Goal: Task Accomplishment & Management: Complete application form

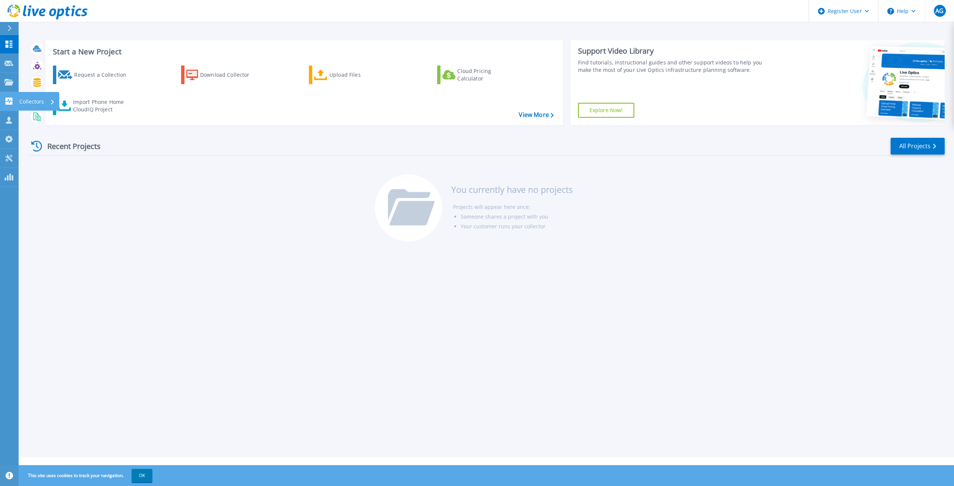
click at [31, 101] on p "Collectors" at bounding box center [31, 101] width 25 height 19
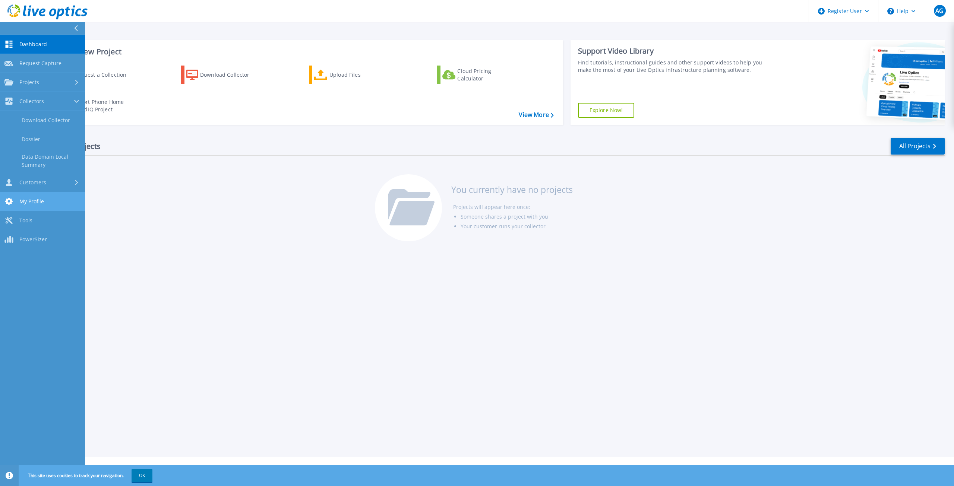
click at [38, 202] on span "My Profile" at bounding box center [31, 201] width 25 height 7
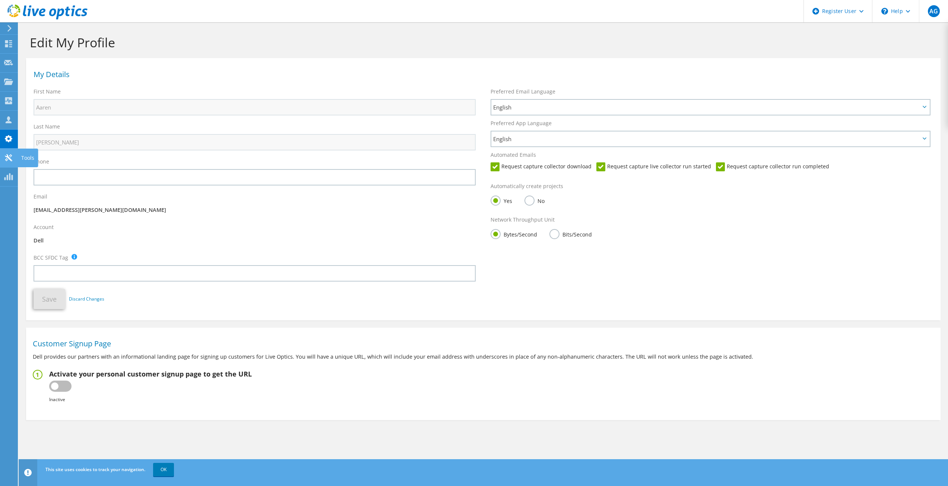
click at [7, 156] on use at bounding box center [8, 157] width 7 height 7
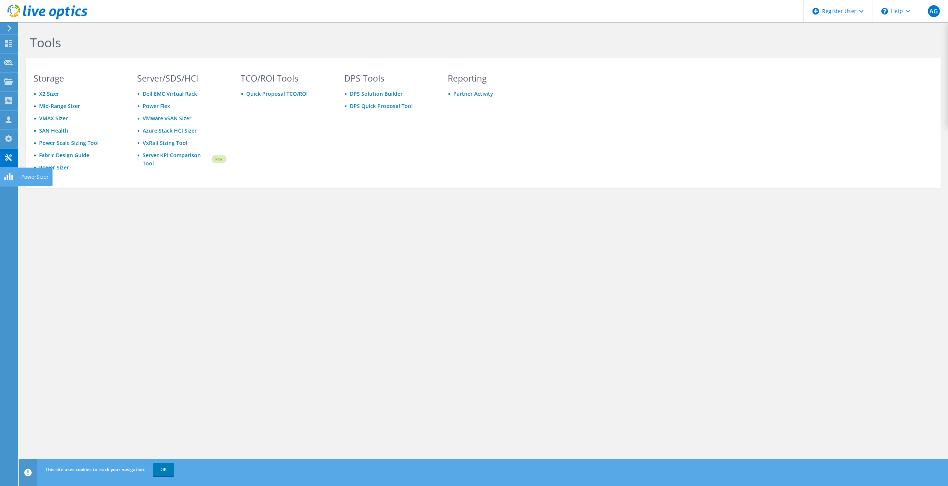
click at [7, 180] on use at bounding box center [8, 176] width 9 height 7
click at [7, 26] on icon at bounding box center [10, 28] width 6 height 7
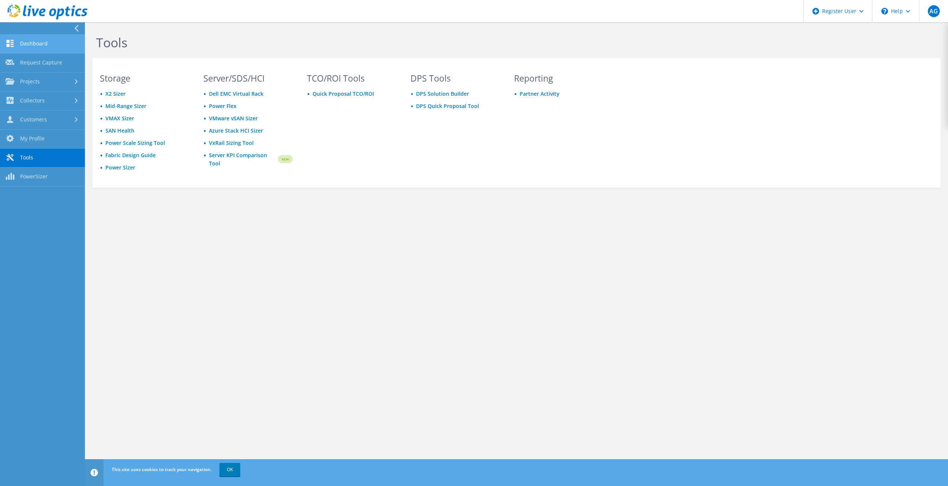
click at [32, 41] on link "Dashboard" at bounding box center [42, 44] width 85 height 19
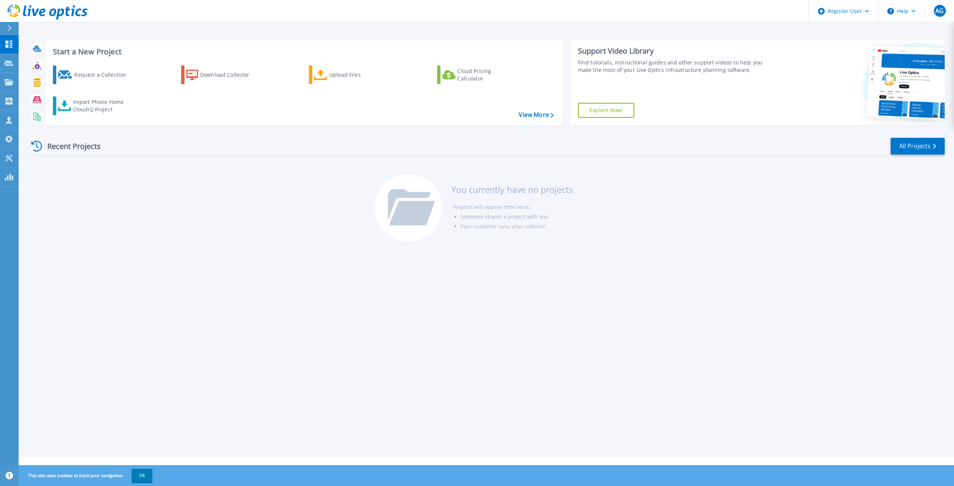
click at [12, 31] on div at bounding box center [13, 28] width 12 height 13
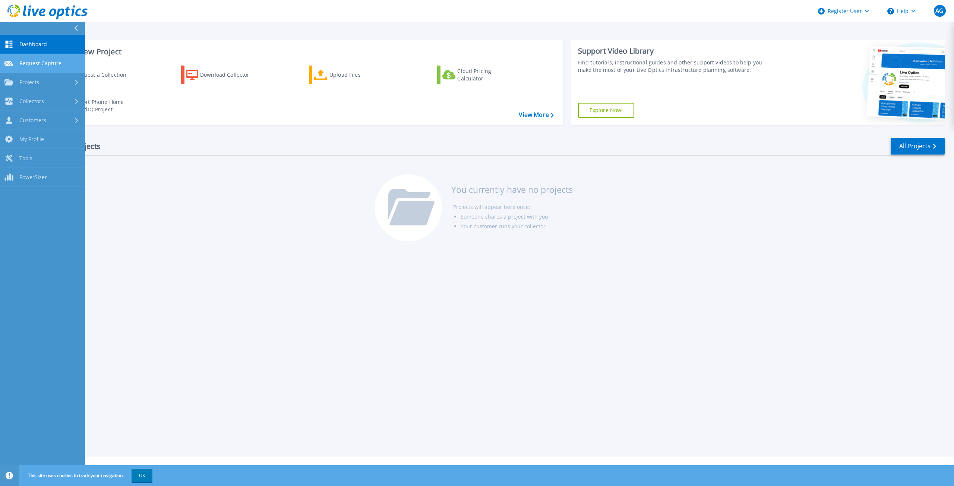
click at [26, 57] on link "Request Capture Request Capture" at bounding box center [42, 63] width 85 height 19
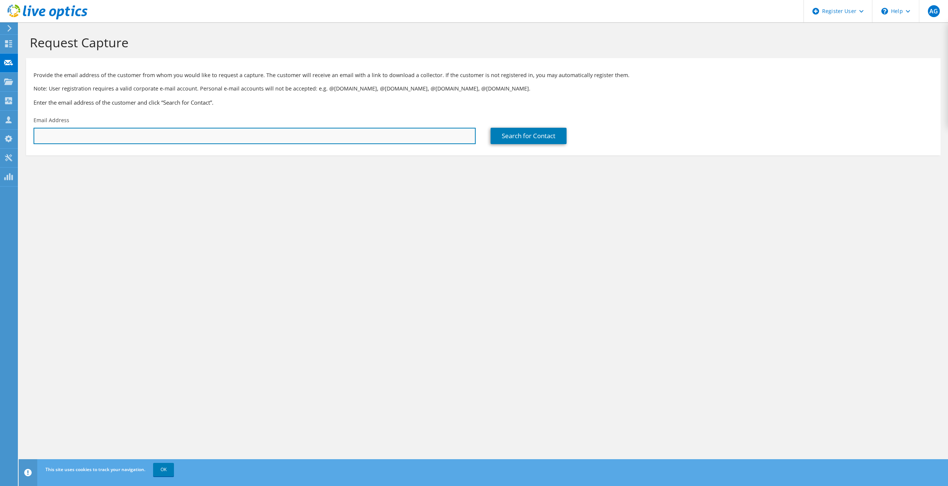
click at [46, 137] on input "text" at bounding box center [255, 136] width 442 height 16
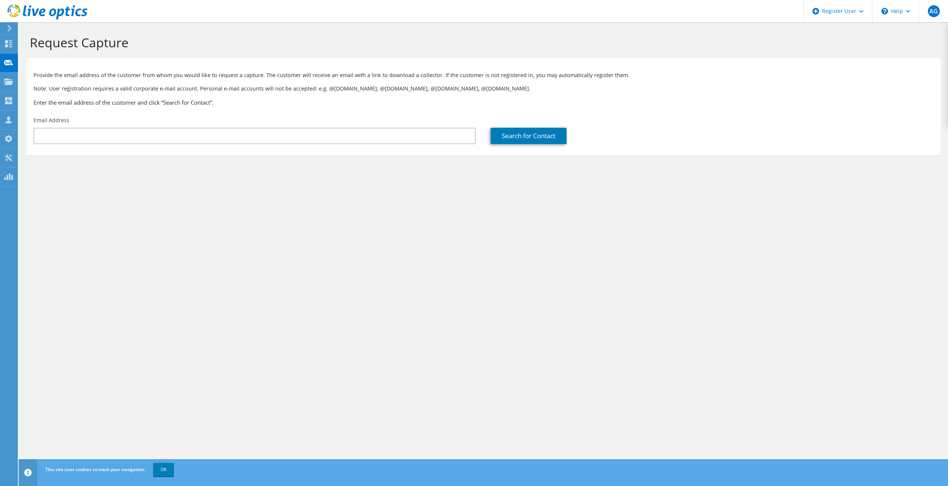
click at [380, 275] on div "Request Capture Provide the email address of the customer from whom you would l…" at bounding box center [484, 254] width 930 height 464
click at [928, 10] on span "AG" at bounding box center [934, 11] width 12 height 12
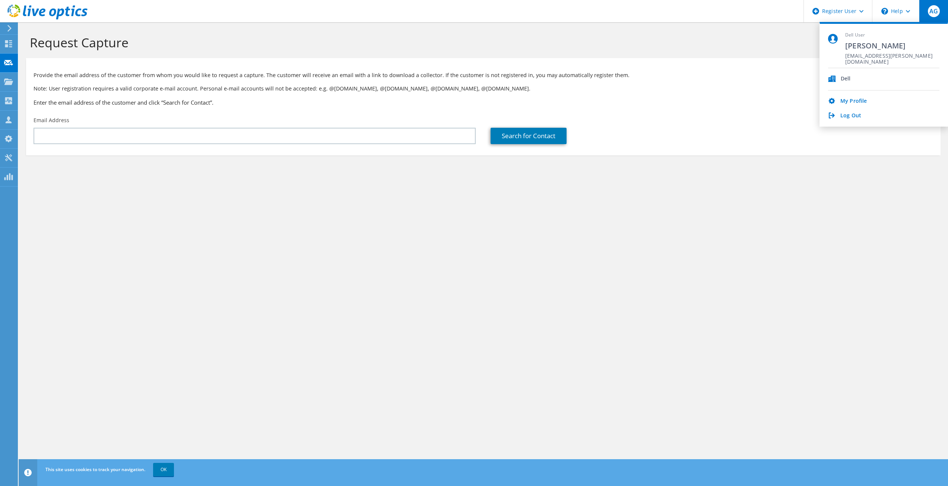
click at [843, 77] on div "Dell" at bounding box center [846, 79] width 10 height 7
click at [865, 51] on div "Dell User Aaren Grimes Aaren.Grimes@Dell.com" at bounding box center [892, 50] width 94 height 36
click at [848, 97] on div "My Profile Log Out" at bounding box center [883, 105] width 111 height 29
click at [848, 96] on div "My Profile Log Out" at bounding box center [883, 105] width 111 height 29
click at [848, 99] on link "My Profile" at bounding box center [854, 101] width 26 height 7
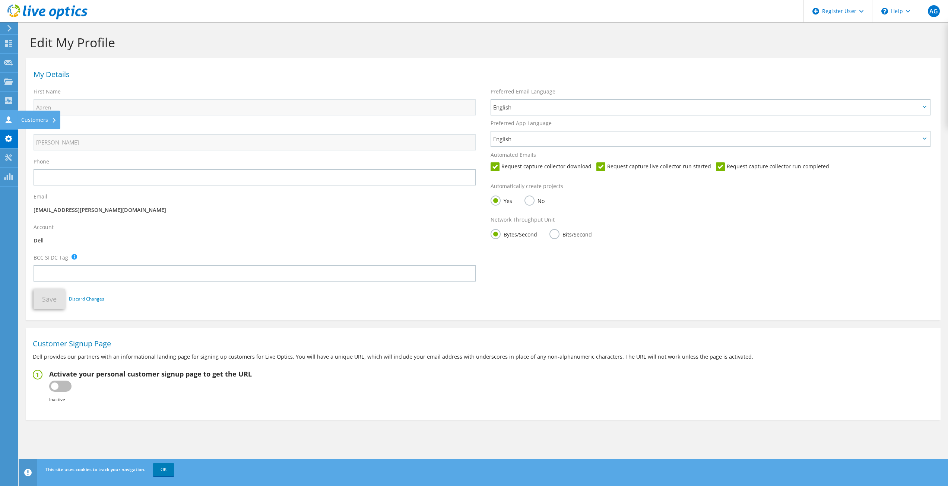
click at [34, 120] on div "Customers" at bounding box center [39, 120] width 43 height 19
